Goal: Browse casually: Explore the website without a specific task or goal

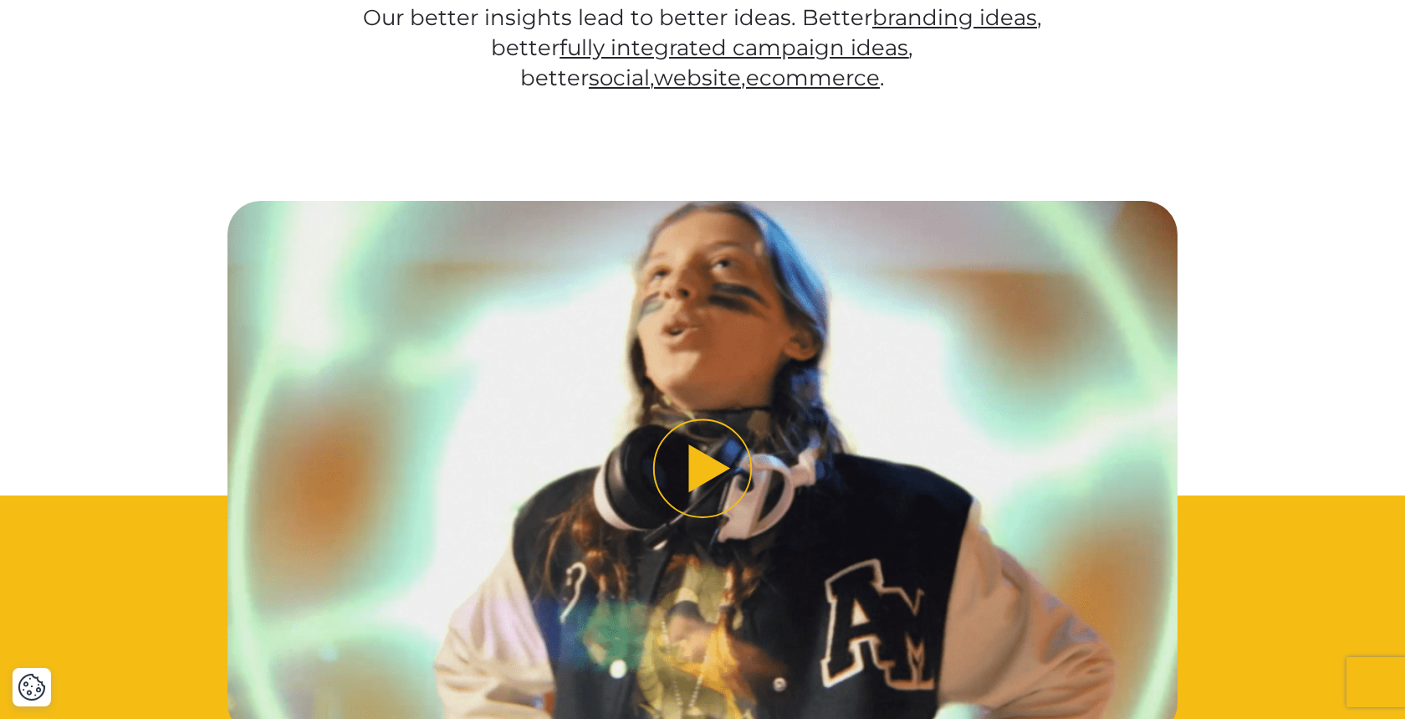
click at [679, 240] on img "Play video" at bounding box center [703, 468] width 951 height 535
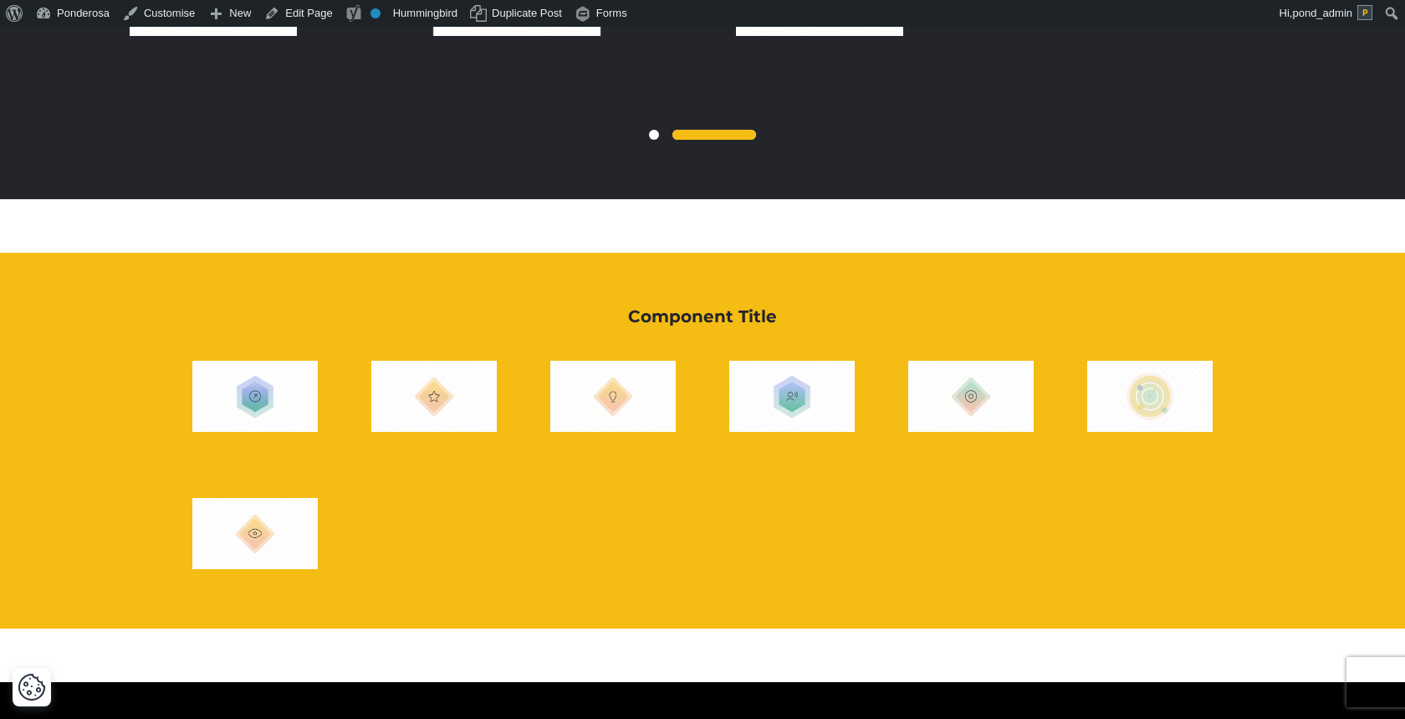
scroll to position [21694, 0]
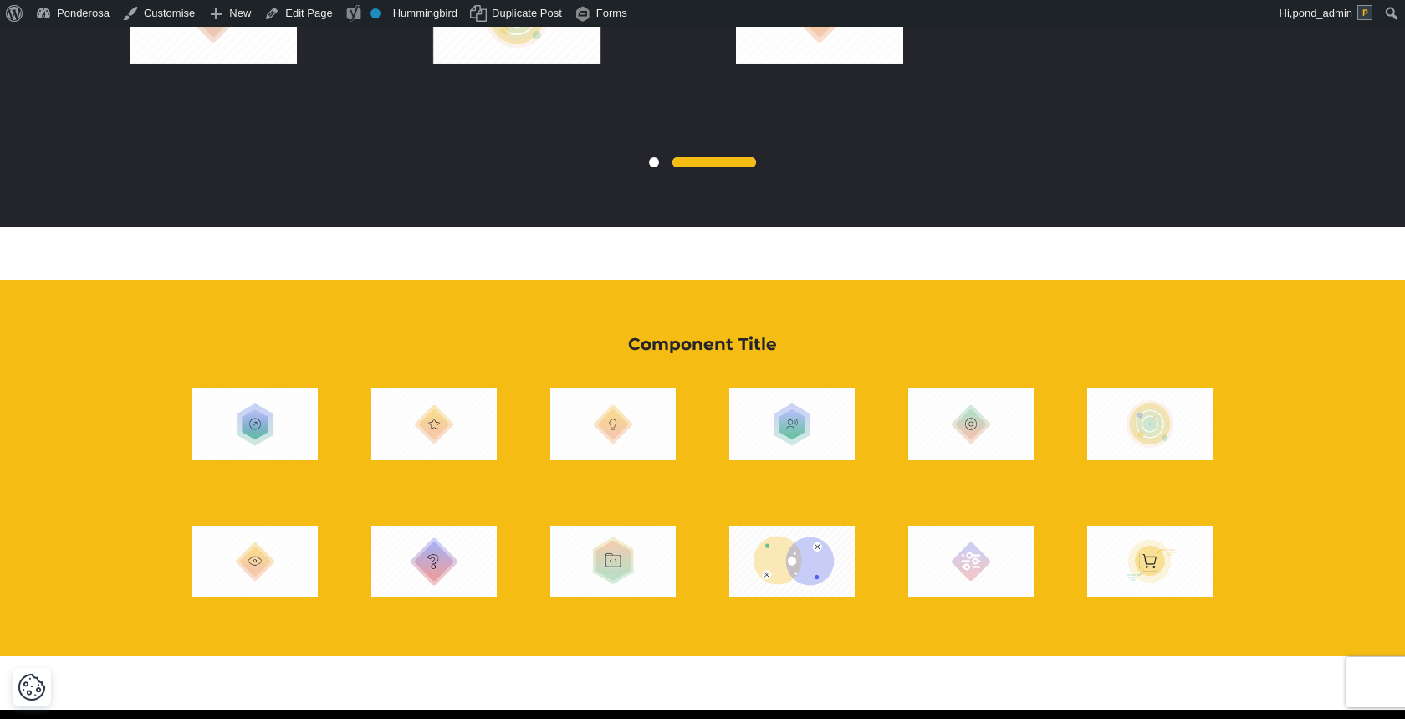
click at [988, 381] on img at bounding box center [970, 423] width 125 height 84
click at [300, 381] on img at bounding box center [254, 423] width 125 height 84
click at [305, 519] on img at bounding box center [254, 561] width 125 height 84
click at [302, 381] on img at bounding box center [254, 423] width 125 height 84
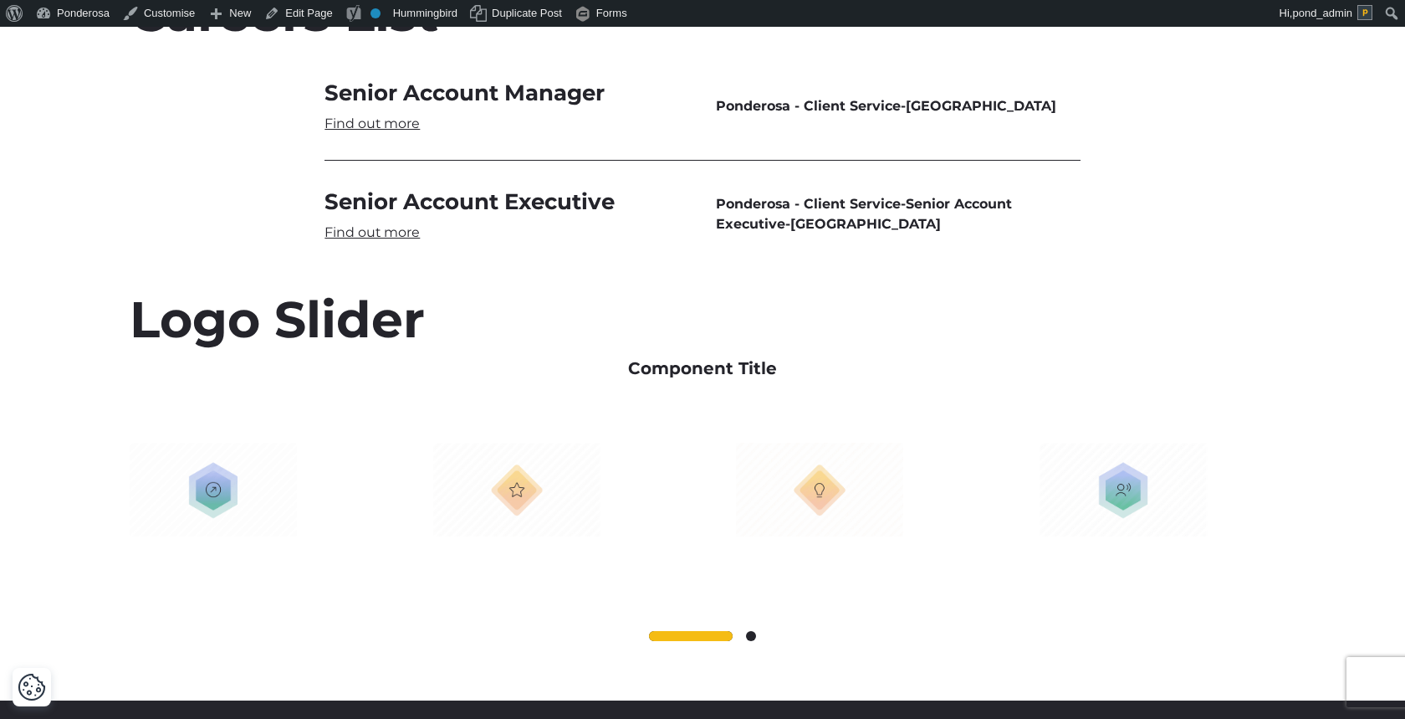
scroll to position [21174, 0]
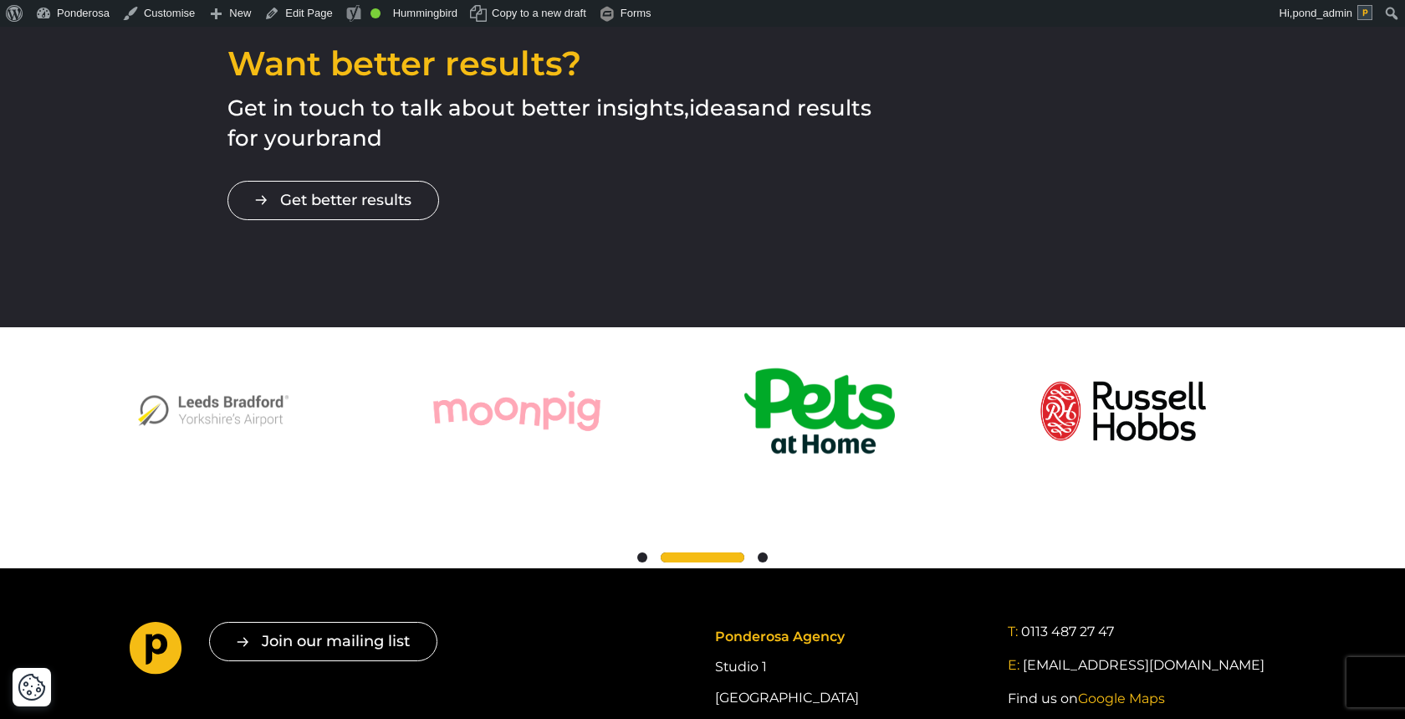
scroll to position [2816, 0]
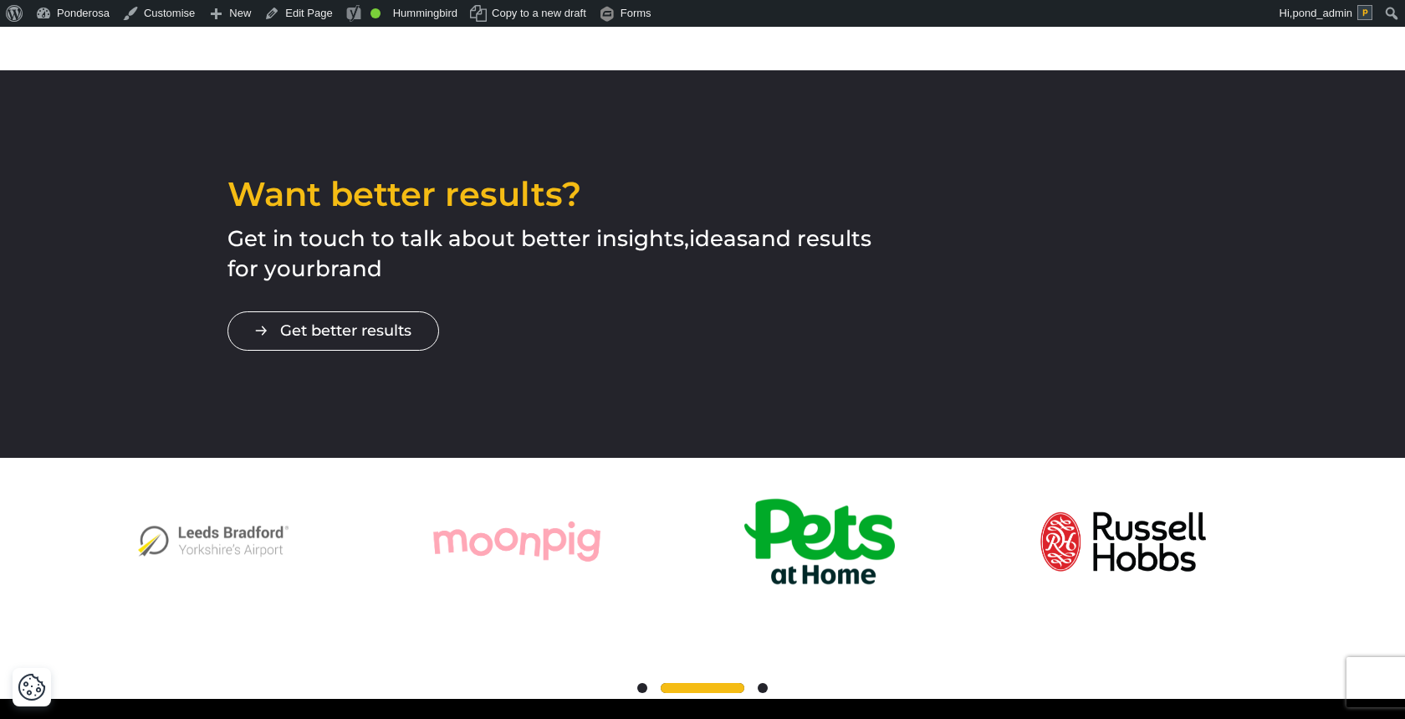
click at [764, 683] on span at bounding box center [763, 688] width 10 height 10
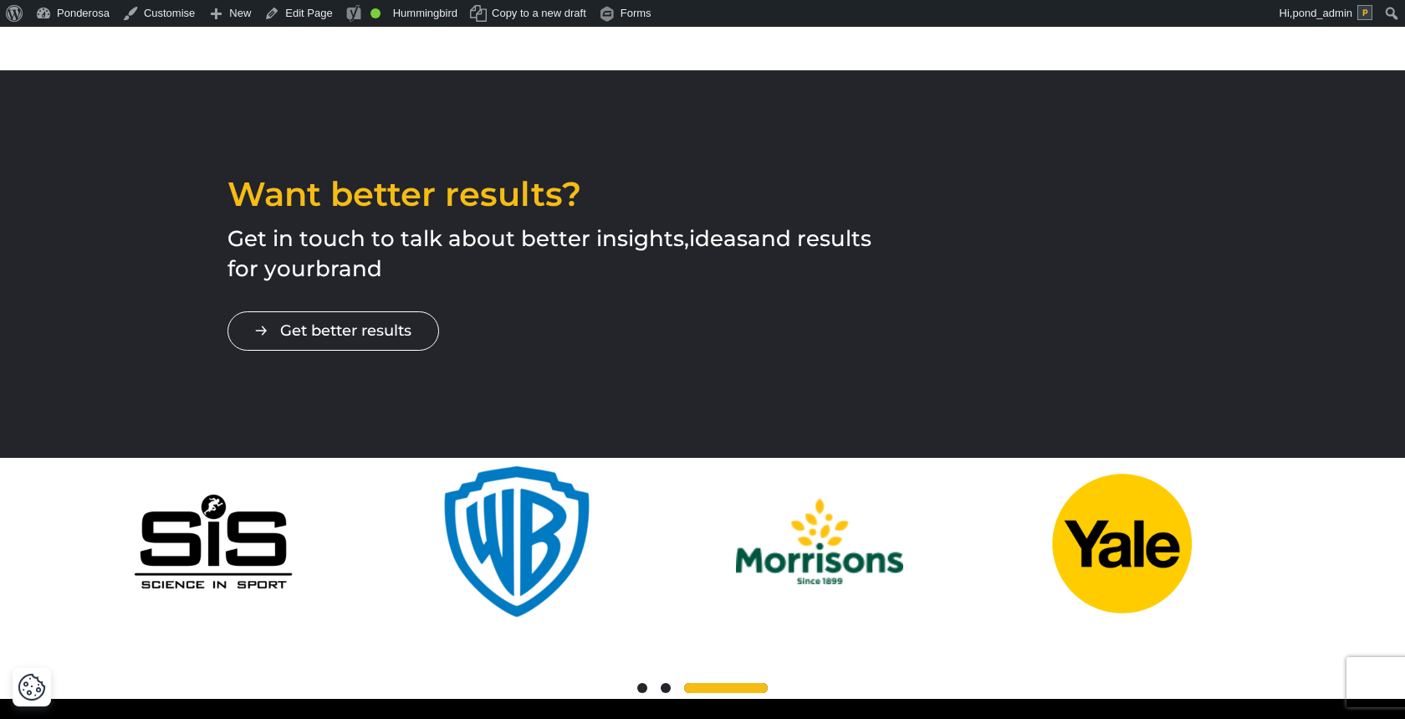
click at [641, 683] on span at bounding box center [642, 688] width 10 height 10
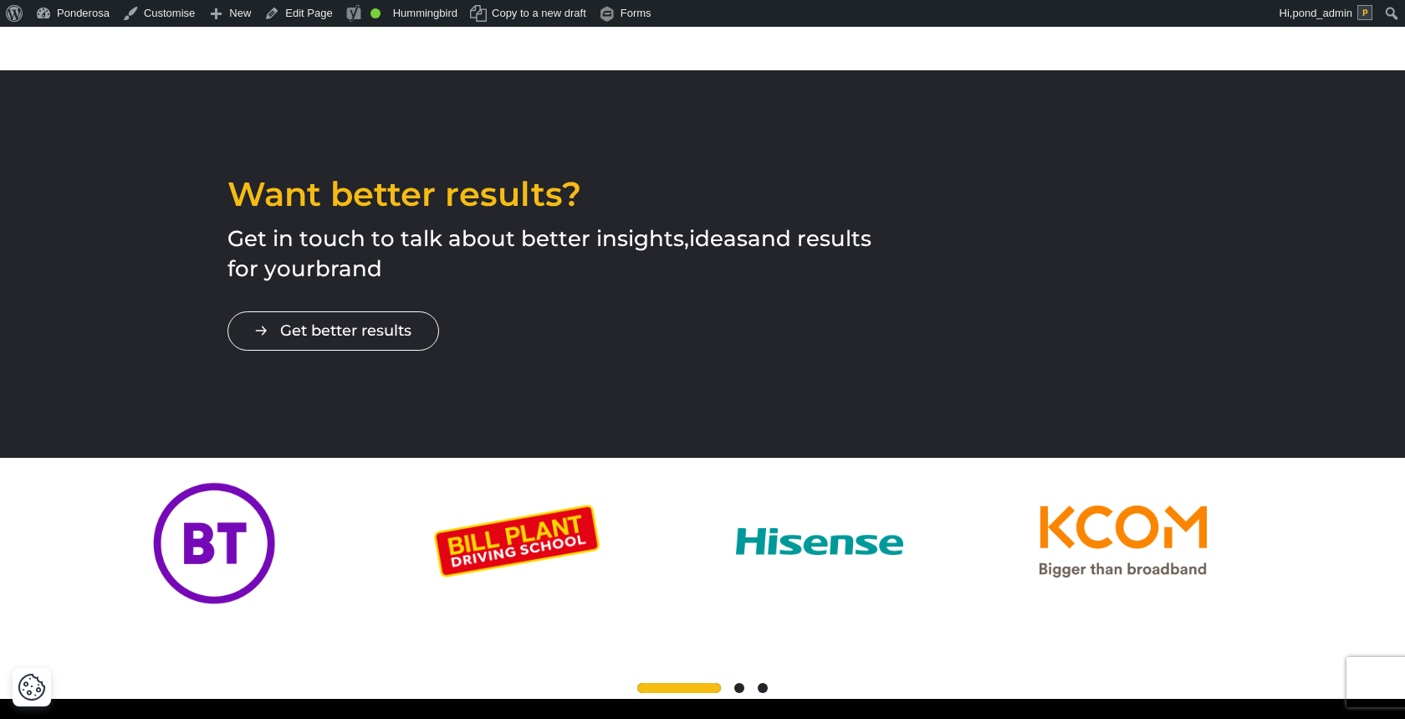
click at [737, 683] on span at bounding box center [739, 688] width 10 height 10
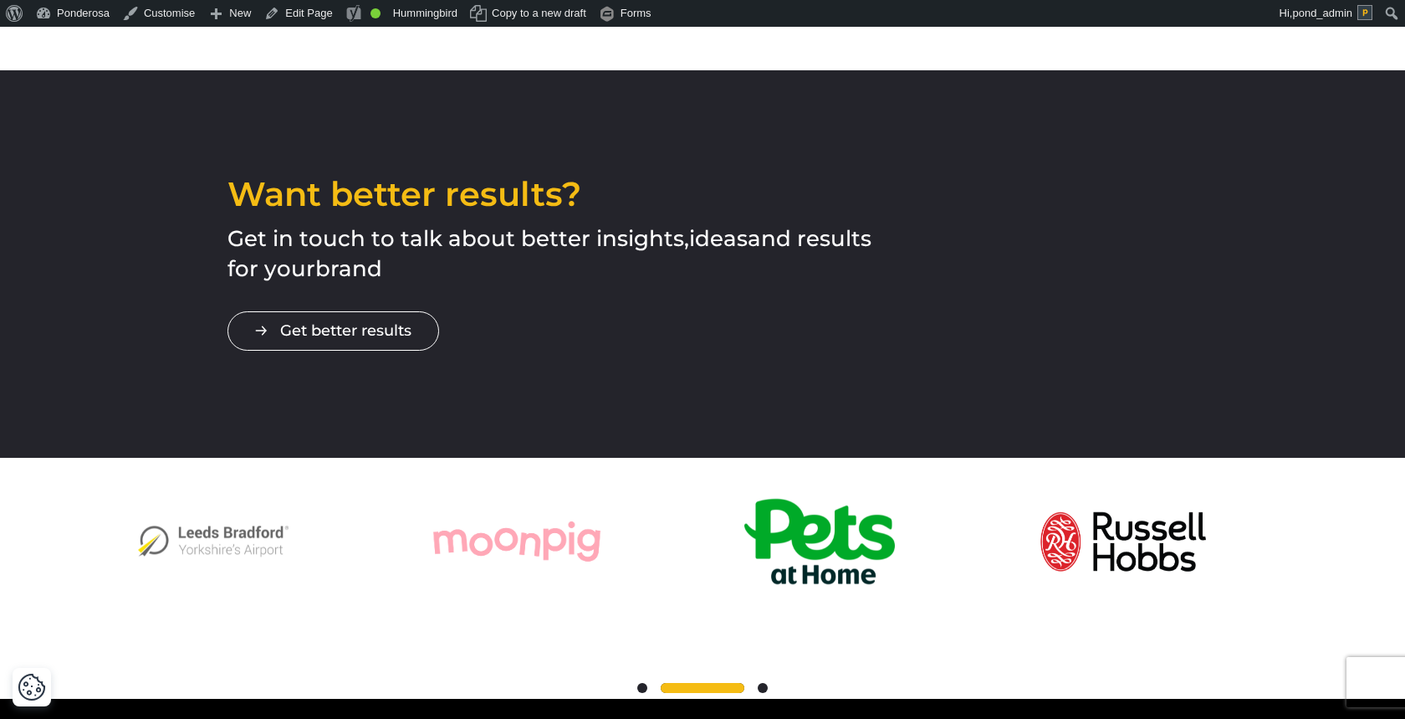
click at [765, 683] on span at bounding box center [763, 688] width 10 height 10
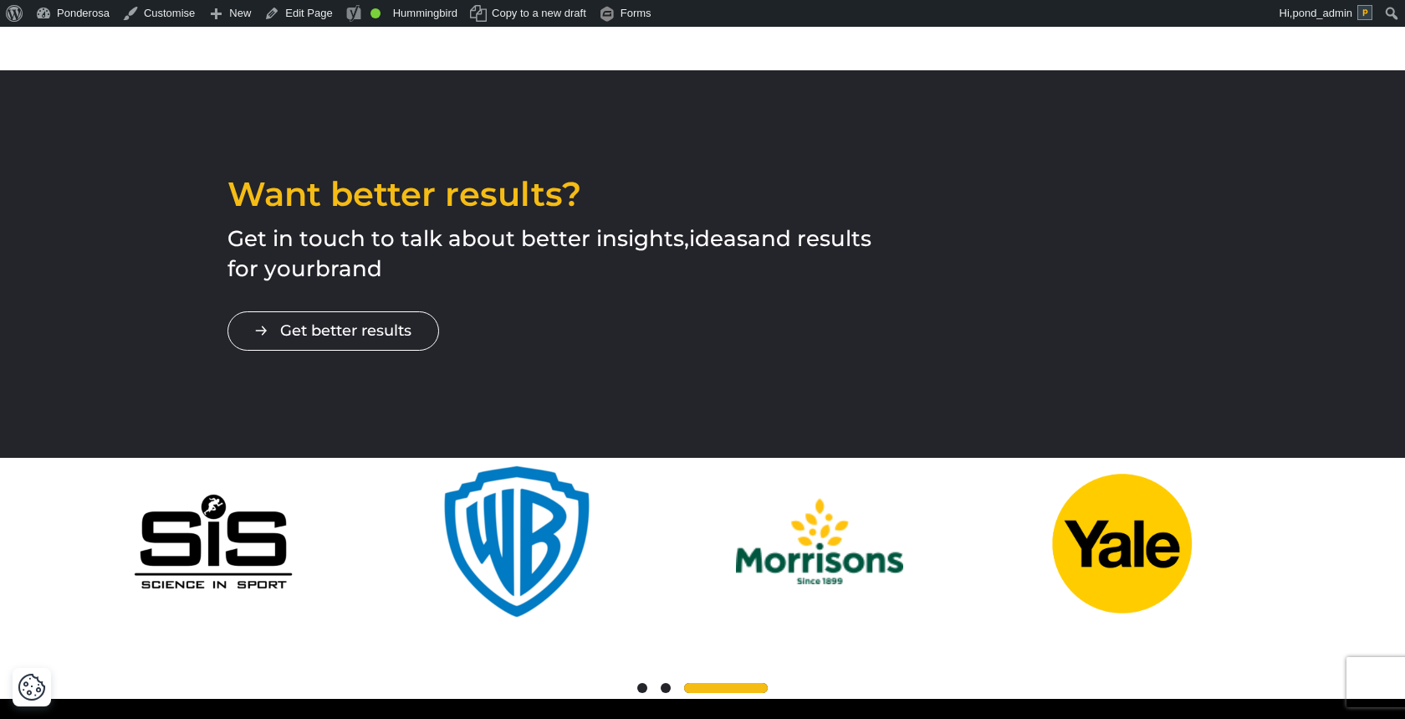
click at [637, 678] on div at bounding box center [703, 688] width 1146 height 20
click at [659, 678] on div at bounding box center [703, 688] width 1146 height 20
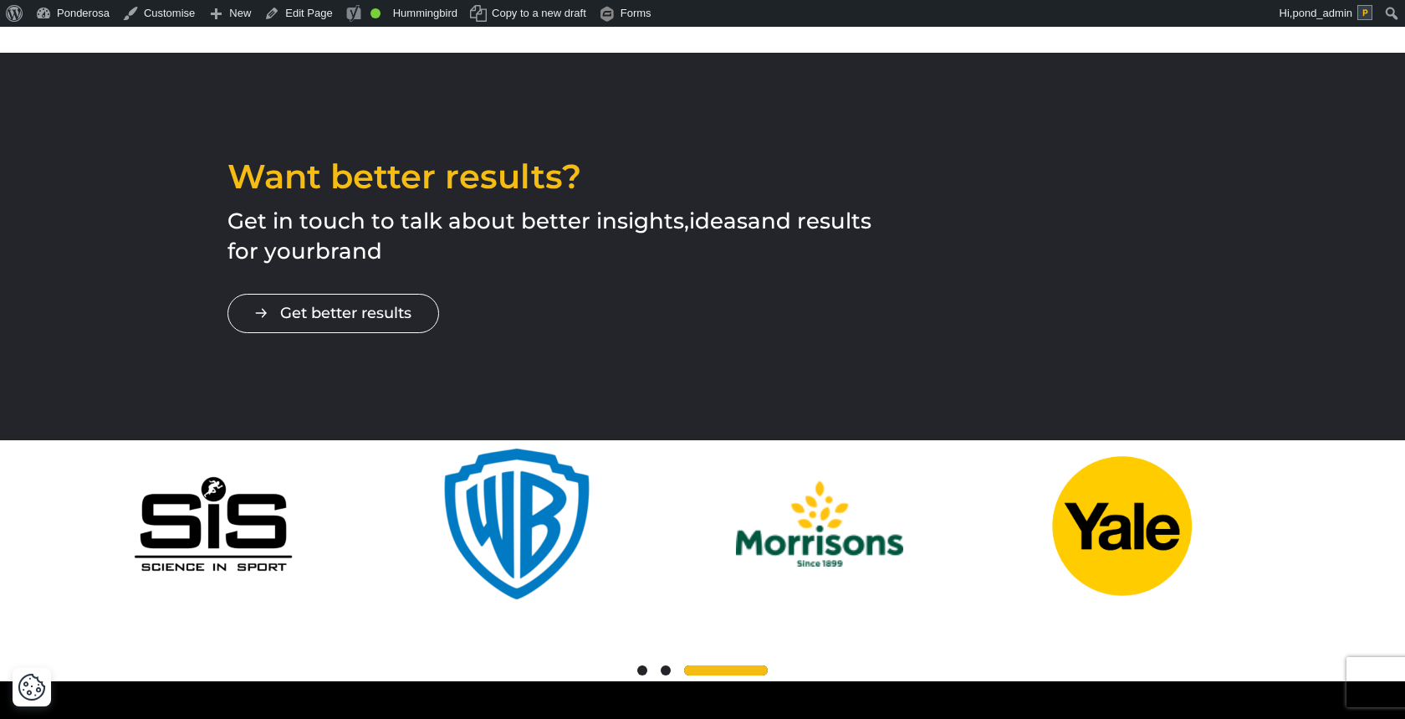
scroll to position [2842, 0]
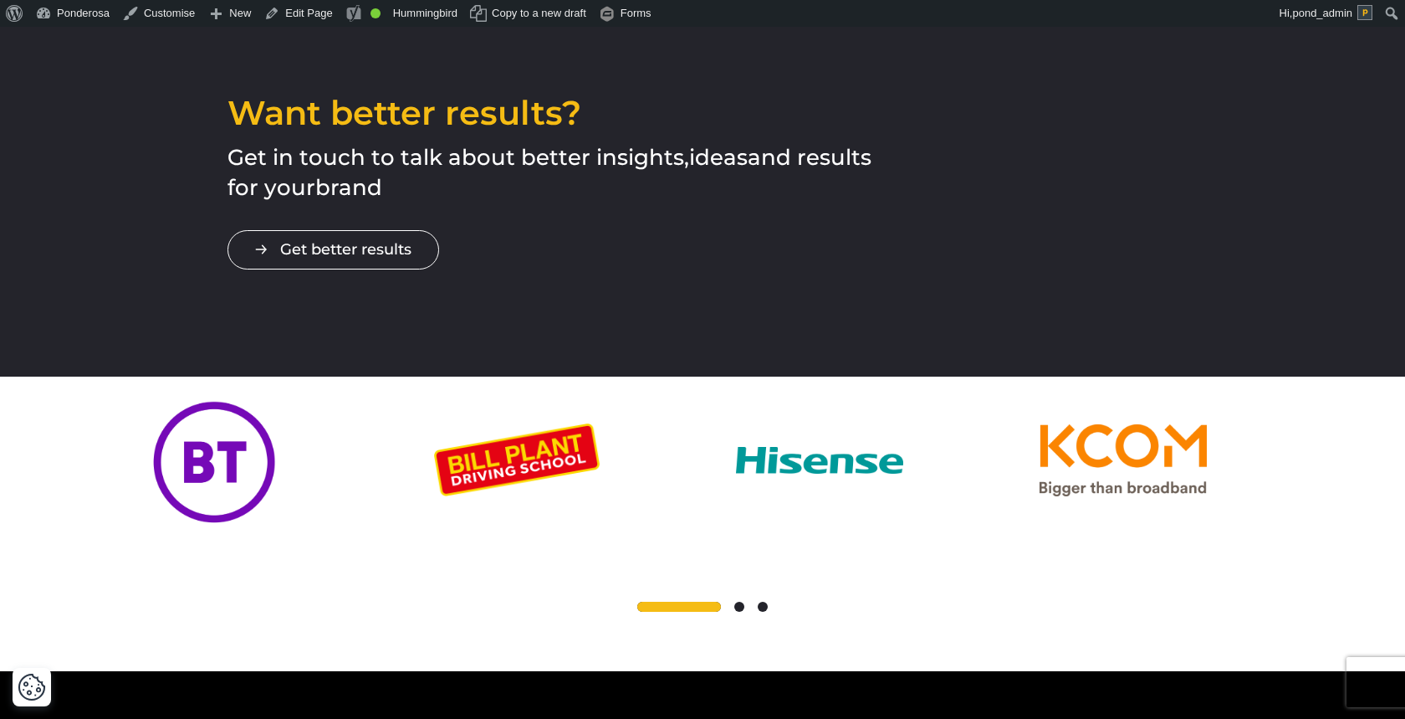
scroll to position [2933, 0]
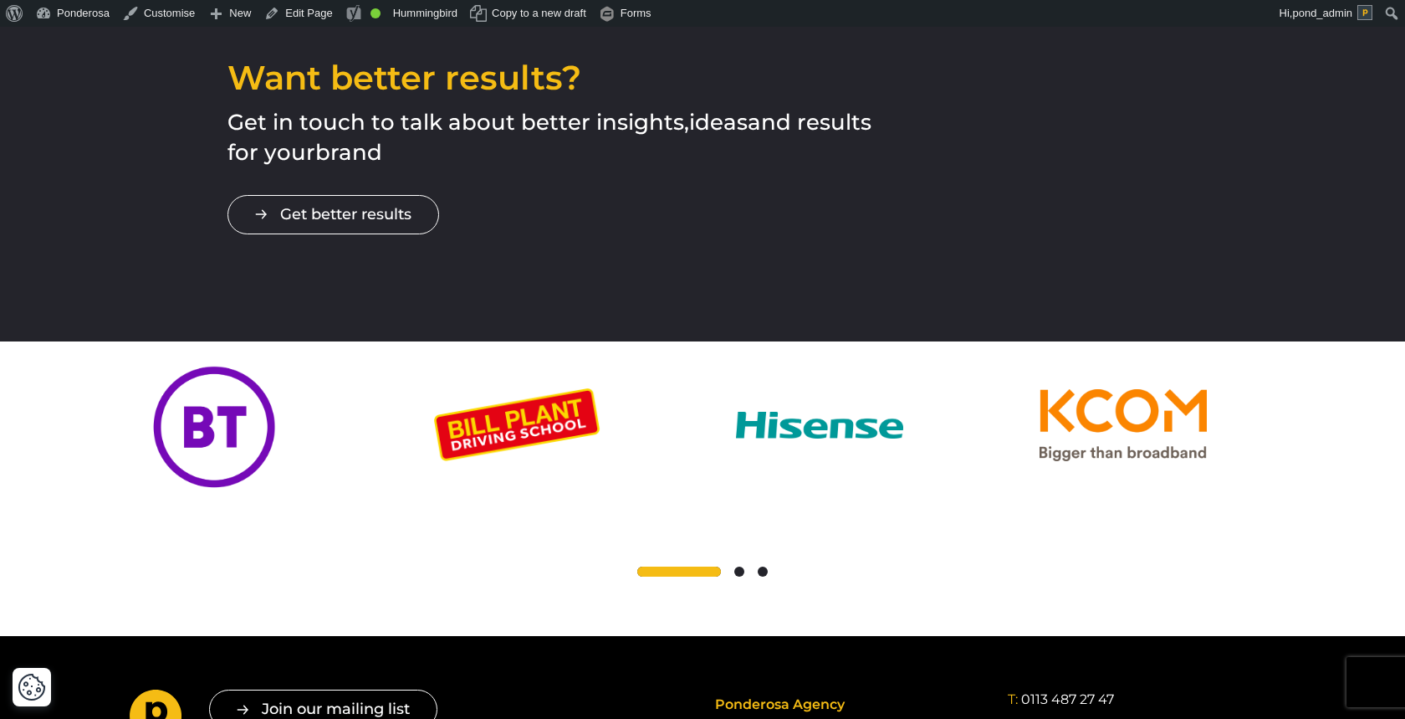
click at [709, 562] on div at bounding box center [703, 572] width 1146 height 20
click at [707, 562] on div at bounding box center [703, 572] width 1146 height 20
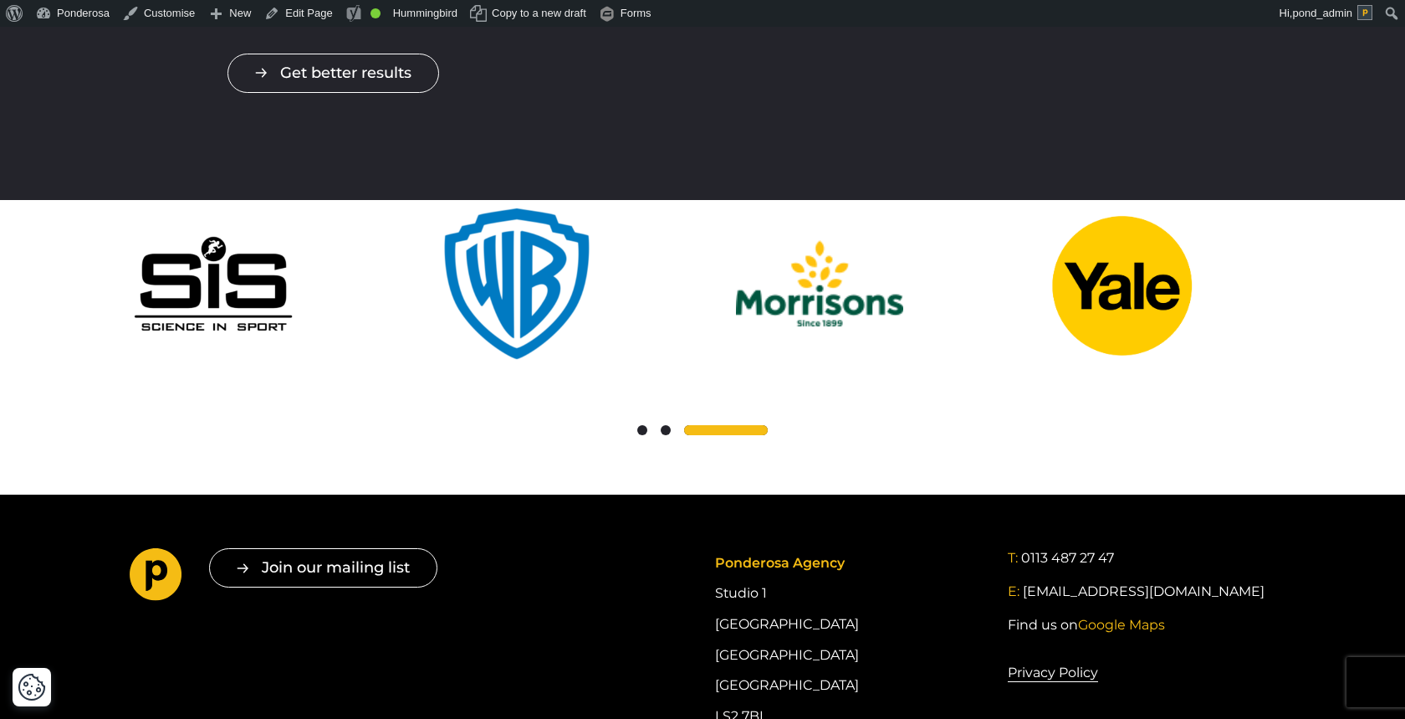
scroll to position [3031, 0]
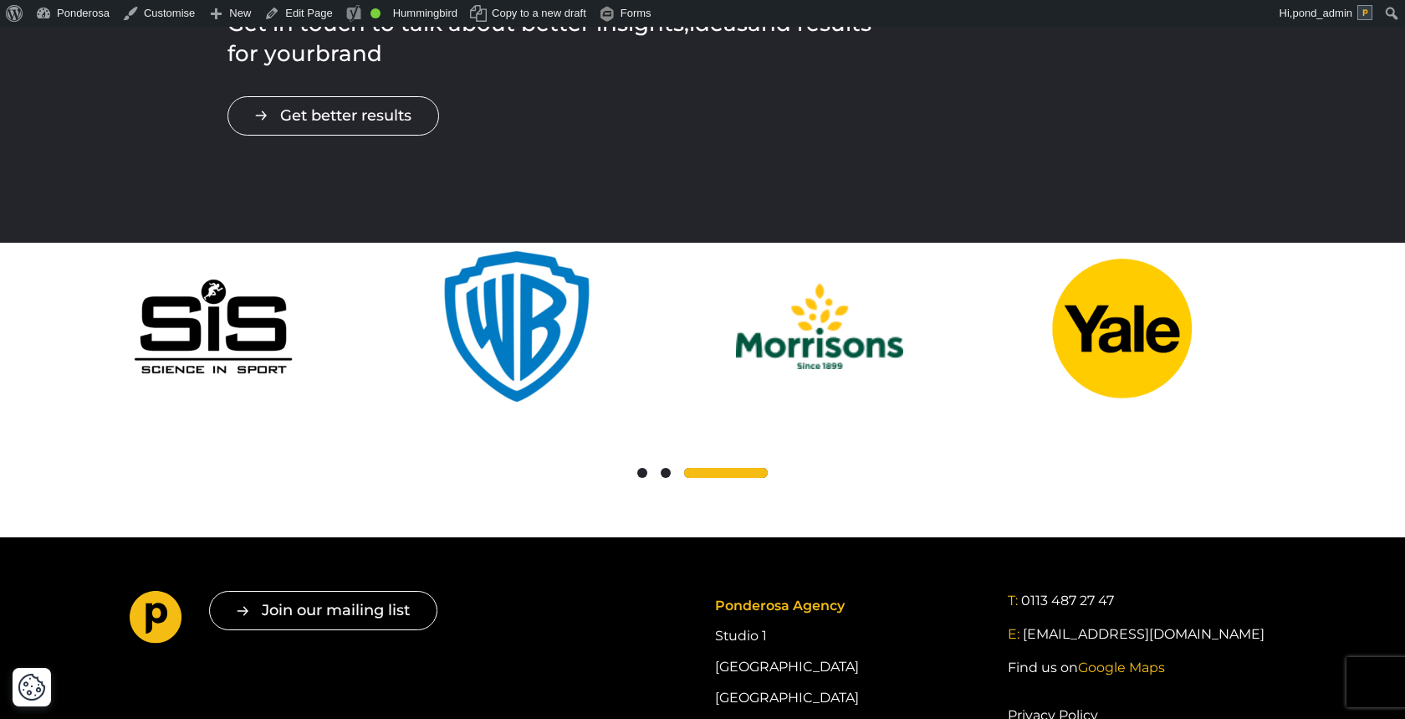
click at [640, 468] on span at bounding box center [642, 473] width 10 height 10
click at [649, 463] on div at bounding box center [703, 473] width 1146 height 20
click at [642, 468] on span at bounding box center [642, 473] width 10 height 10
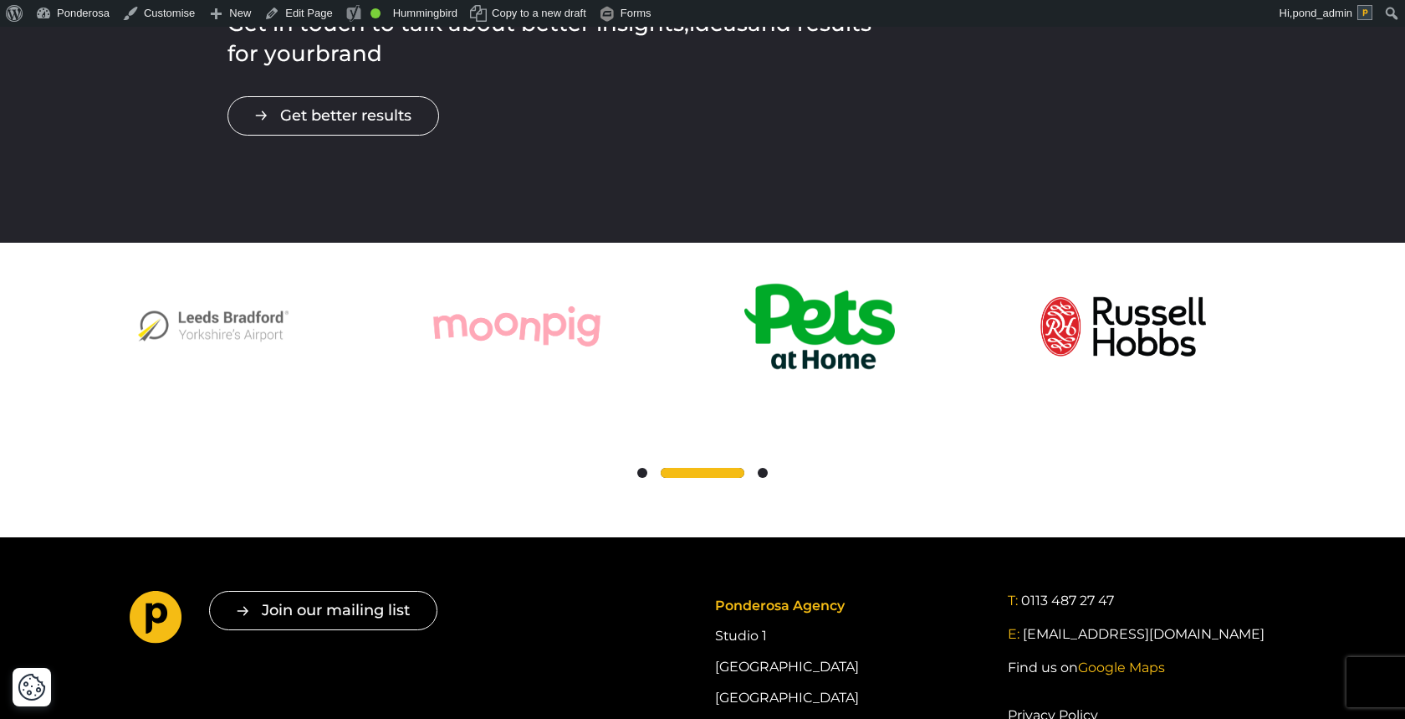
click at [761, 468] on span at bounding box center [763, 473] width 10 height 10
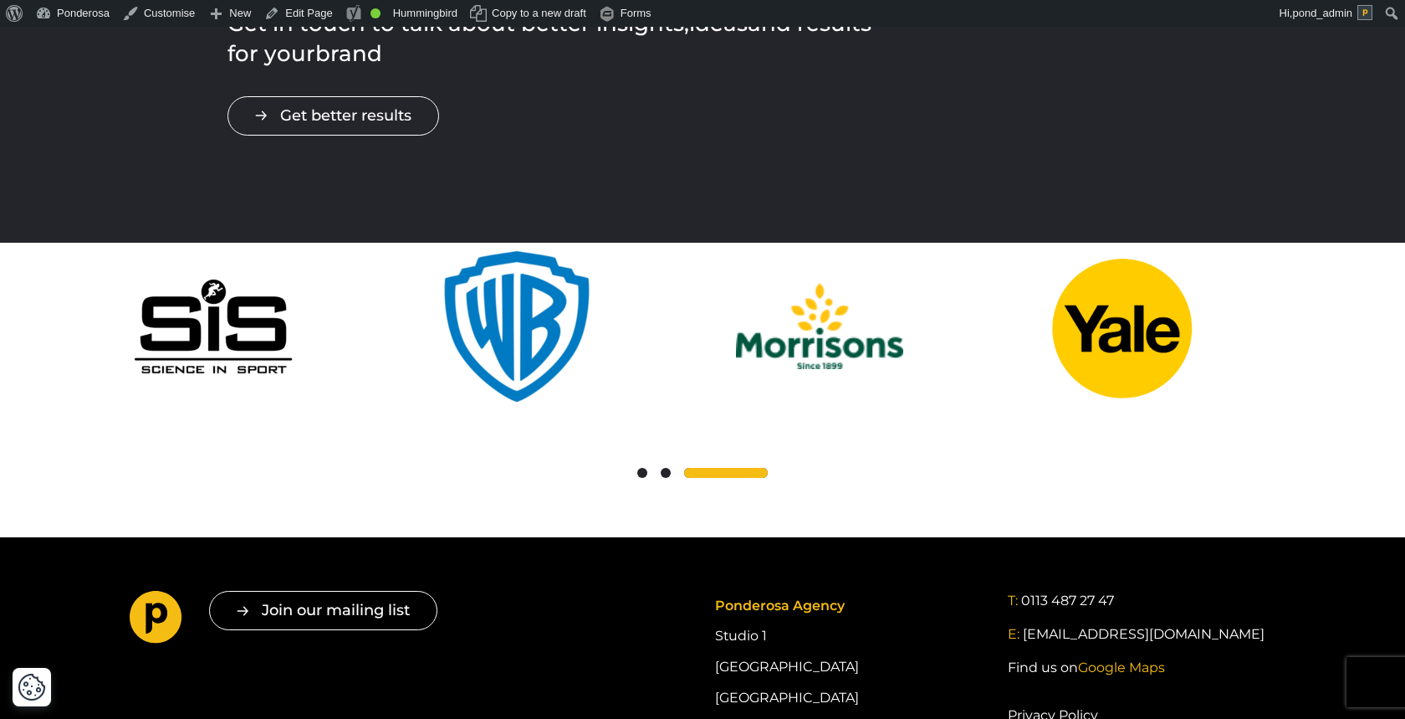
click at [643, 468] on span at bounding box center [642, 473] width 10 height 10
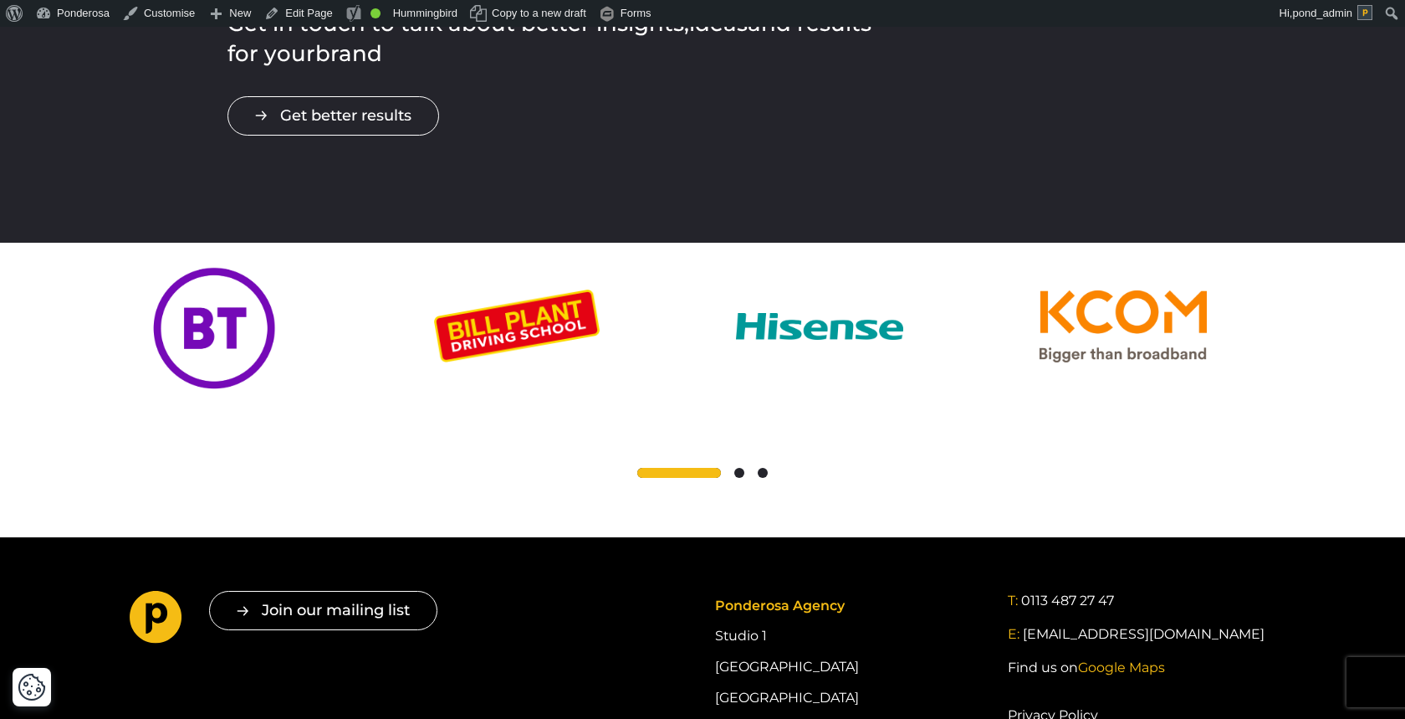
click at [741, 468] on span at bounding box center [739, 473] width 10 height 10
